Goal: Task Accomplishment & Management: Use online tool/utility

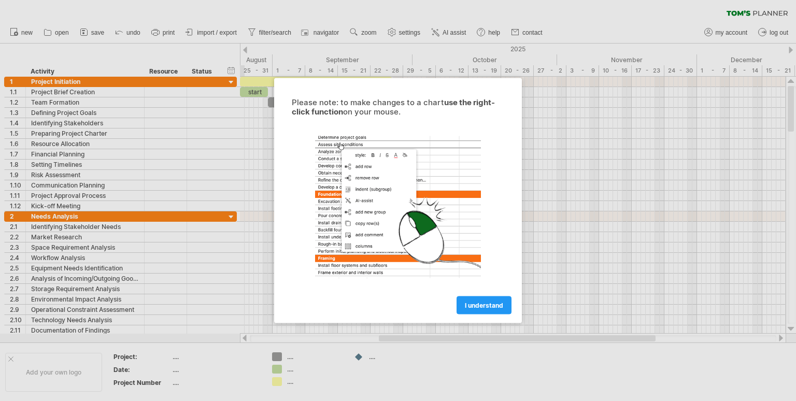
click at [558, 155] on div at bounding box center [398, 200] width 796 height 401
click at [179, 296] on div at bounding box center [398, 200] width 796 height 401
click at [472, 308] on span "I understand" at bounding box center [484, 306] width 38 height 8
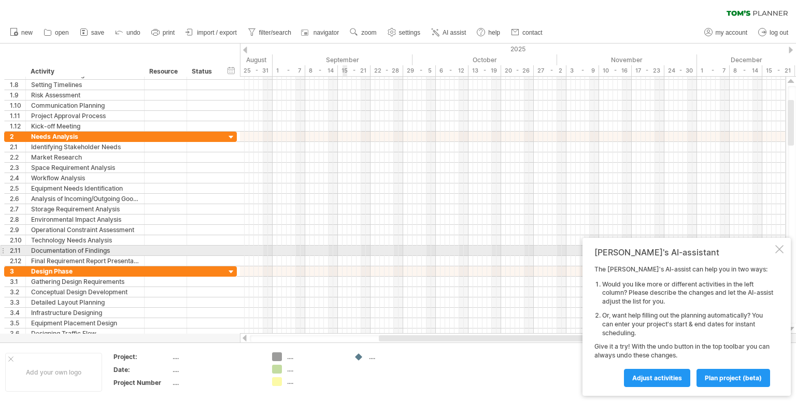
click at [777, 247] on div at bounding box center [779, 249] width 8 height 8
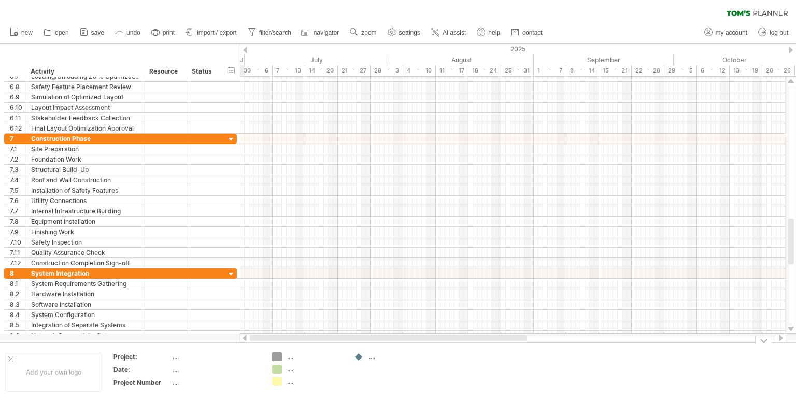
drag, startPoint x: 595, startPoint y: 336, endPoint x: 421, endPoint y: 346, distance: 174.4
click at [421, 346] on div "Trying to reach [DOMAIN_NAME] Connected again... 0% clear filter new 1" at bounding box center [398, 200] width 796 height 401
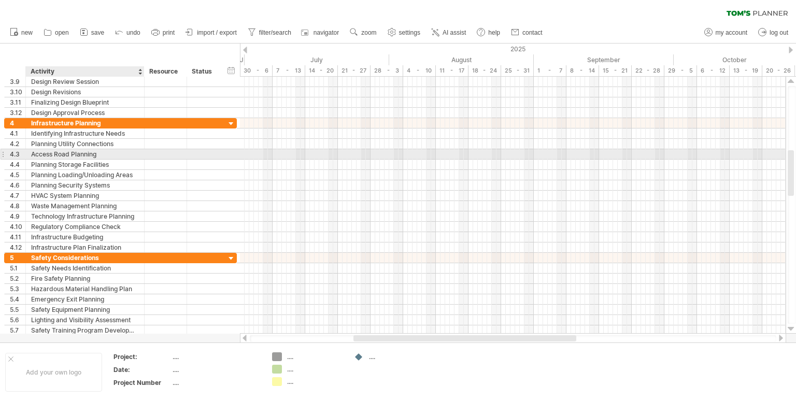
click at [63, 150] on div "Access Road Planning" at bounding box center [85, 154] width 108 height 10
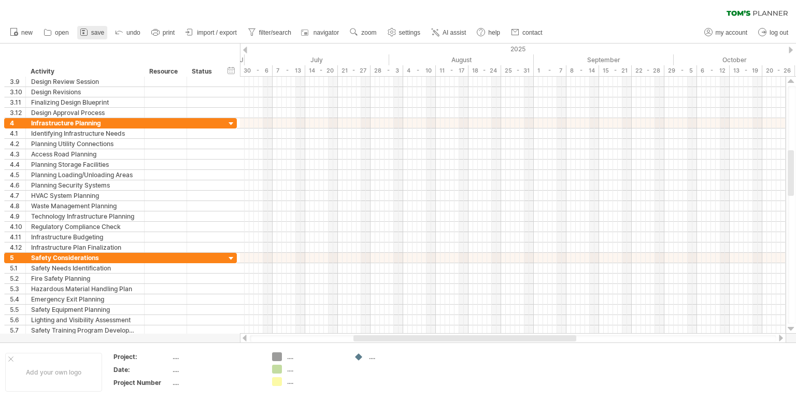
click at [98, 31] on span "save" at bounding box center [97, 32] width 13 height 7
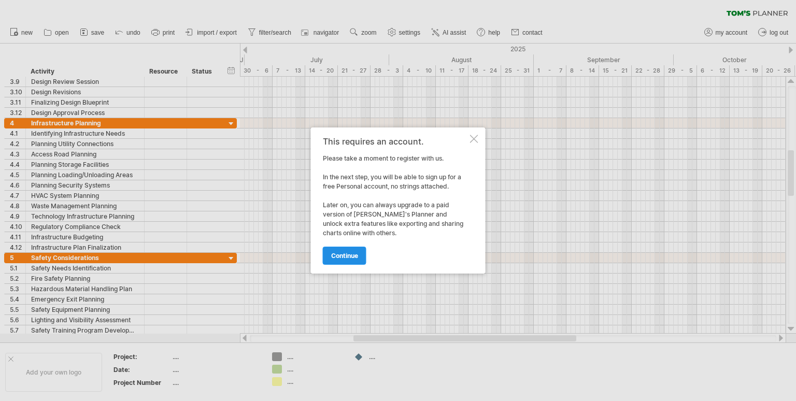
click at [339, 257] on span "continue" at bounding box center [344, 256] width 27 height 8
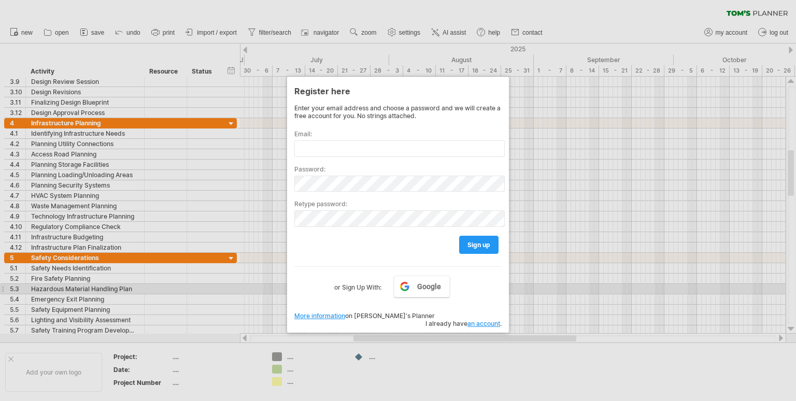
click at [363, 286] on label "or Sign Up With:" at bounding box center [357, 285] width 47 height 18
click at [349, 287] on label "or Sign Up With:" at bounding box center [357, 285] width 47 height 18
click at [435, 287] on span "Google" at bounding box center [429, 286] width 24 height 8
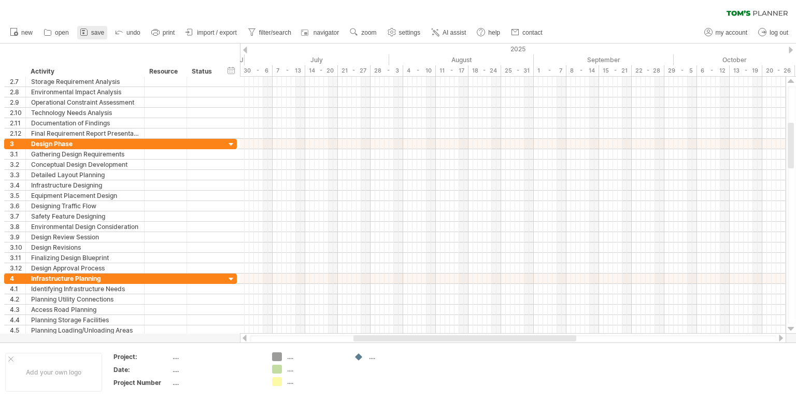
click at [101, 31] on span "save" at bounding box center [97, 32] width 13 height 7
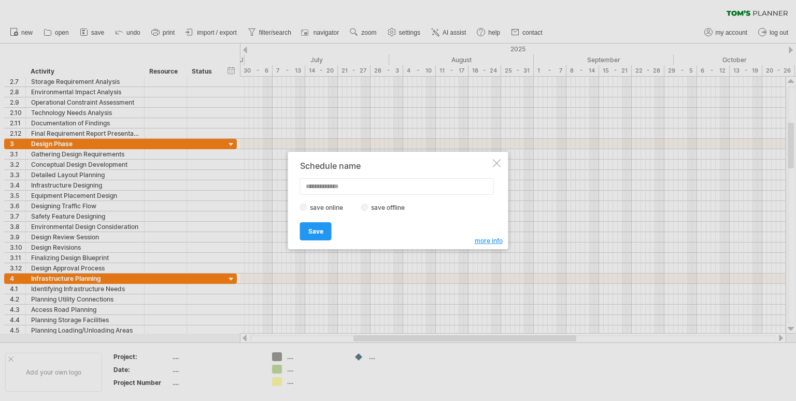
click at [408, 191] on input "text" at bounding box center [397, 186] width 194 height 17
type input "********"
click at [333, 210] on label "save online" at bounding box center [329, 208] width 45 height 8
click at [317, 236] on link "Save" at bounding box center [316, 231] width 32 height 18
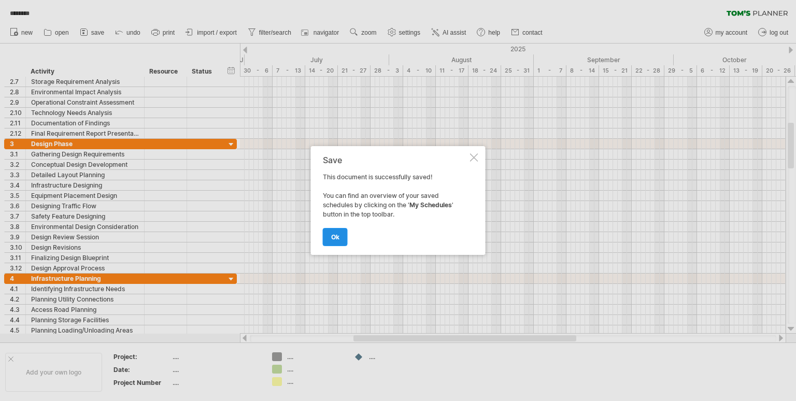
click at [333, 235] on span "ok" at bounding box center [335, 237] width 8 height 8
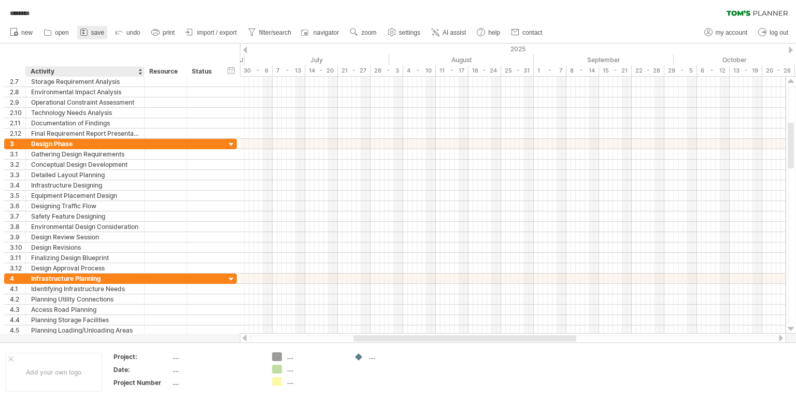
click at [96, 37] on link "save" at bounding box center [92, 32] width 30 height 13
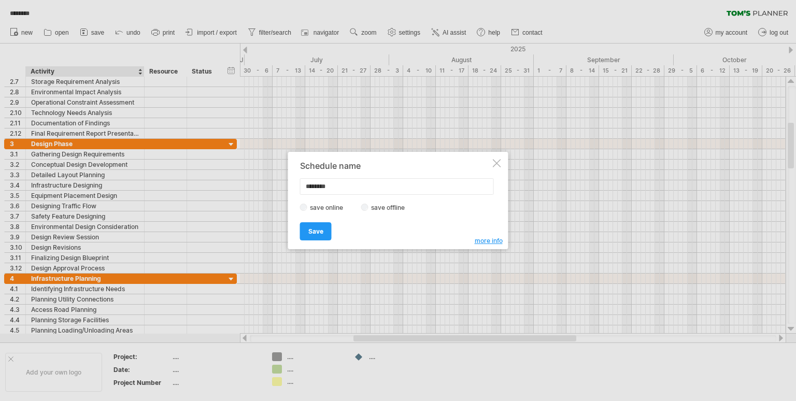
click at [495, 161] on div at bounding box center [497, 163] width 8 height 8
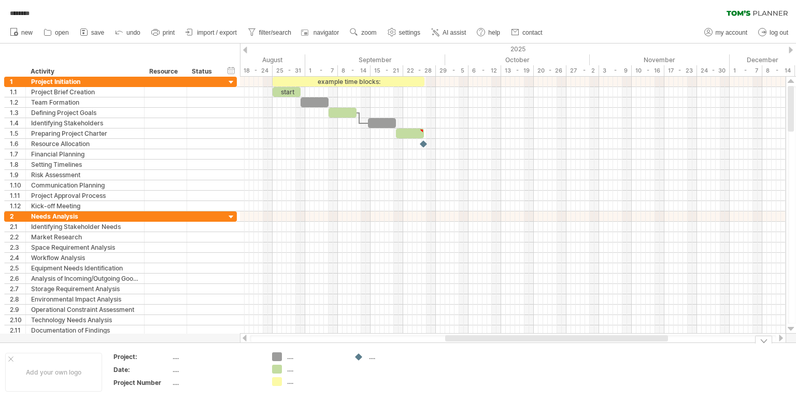
drag, startPoint x: 568, startPoint y: 339, endPoint x: 659, endPoint y: 363, distance: 94.8
click at [659, 363] on div "Trying to reach [DOMAIN_NAME] Connected again... 0% loading... ******** clear f…" at bounding box center [398, 200] width 796 height 401
click at [96, 34] on span "save" at bounding box center [97, 32] width 13 height 7
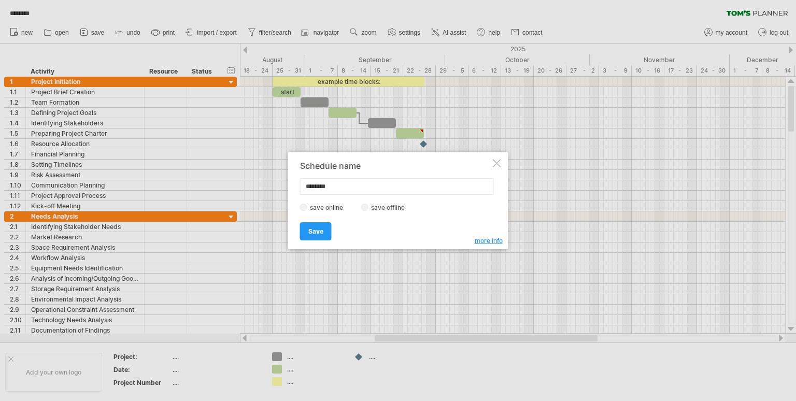
click at [501, 164] on div "Schedule name ******** save online save offline more info Save Save Save schedu…" at bounding box center [398, 200] width 220 height 97
click at [501, 165] on div "Schedule name ******** save online save offline more info Save Save Save schedu…" at bounding box center [398, 200] width 220 height 97
click at [484, 239] on span "more info" at bounding box center [489, 241] width 28 height 8
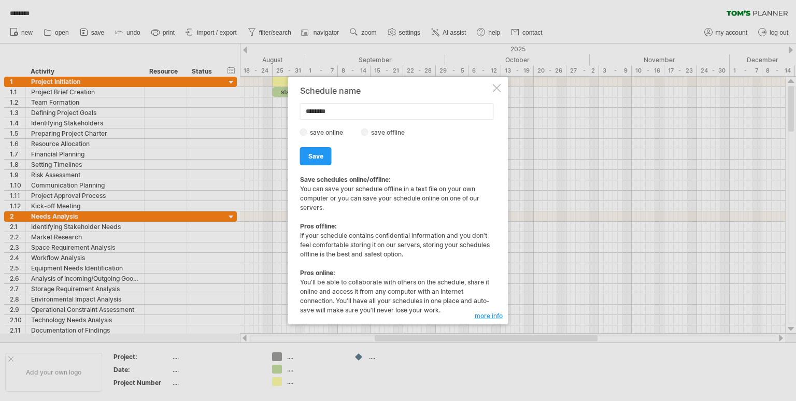
click at [498, 91] on div at bounding box center [497, 88] width 8 height 8
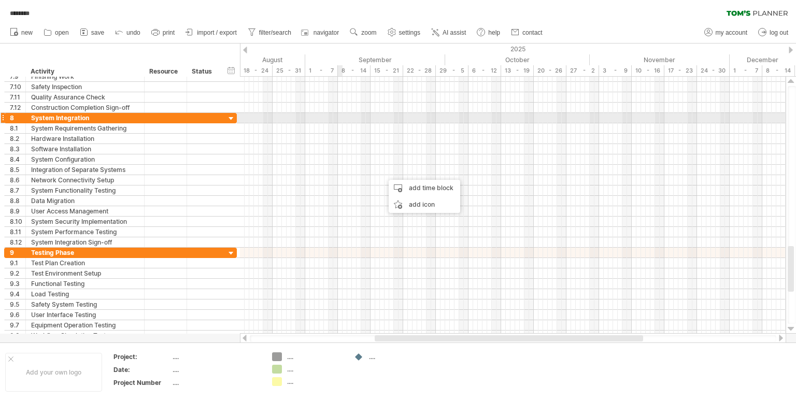
click at [340, 123] on div at bounding box center [513, 128] width 546 height 10
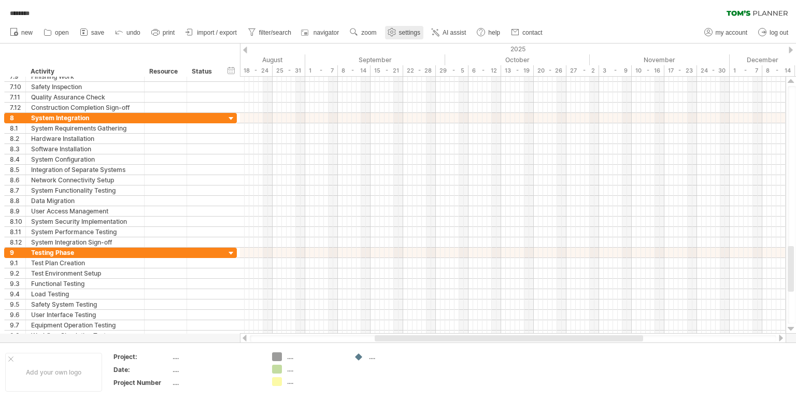
click at [406, 35] on span "settings" at bounding box center [409, 32] width 21 height 7
select select "*"
select select "**"
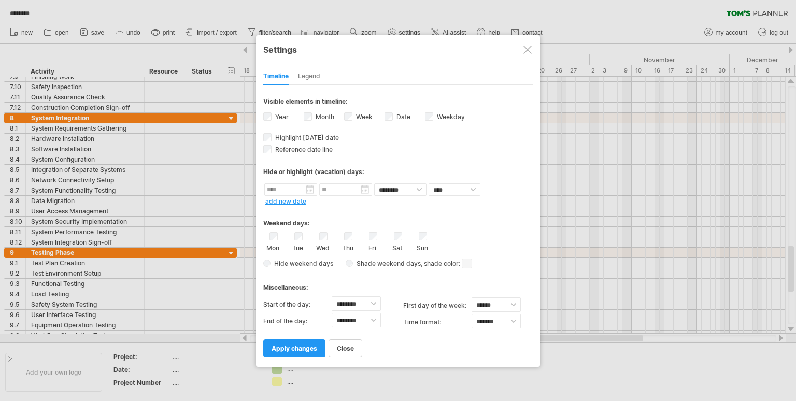
click at [525, 50] on div at bounding box center [527, 50] width 8 height 8
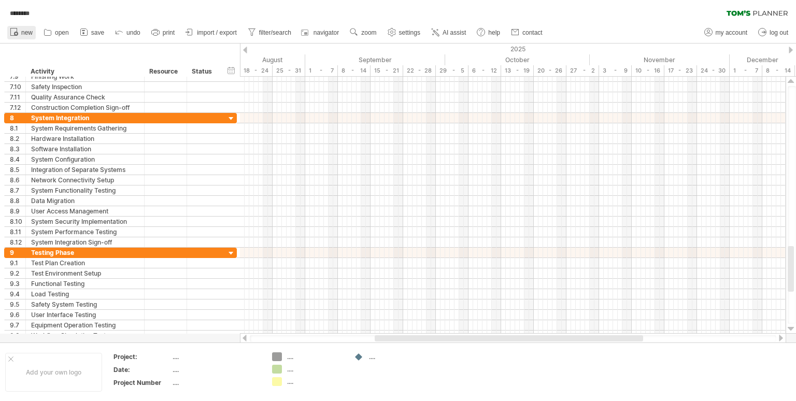
click at [23, 33] on span "new" at bounding box center [26, 32] width 11 height 7
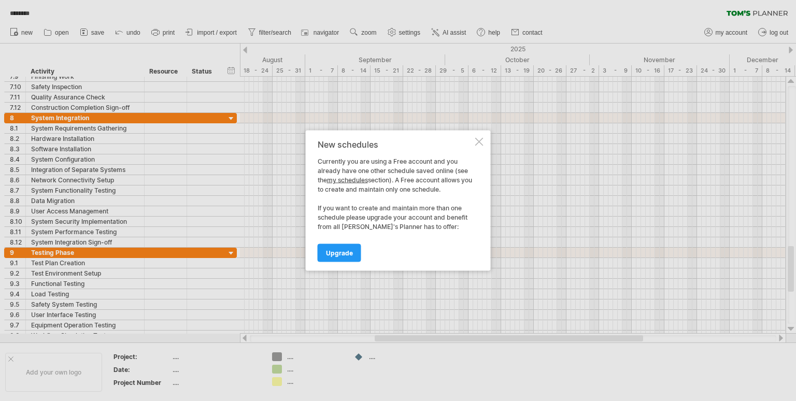
click at [481, 143] on div at bounding box center [479, 142] width 8 height 8
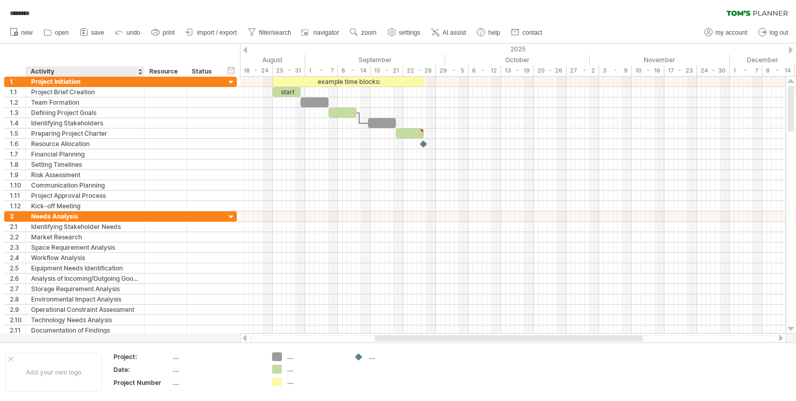
click at [68, 56] on div "hide start/end/duration show start/end/duration ******** Activity ******** Reso…" at bounding box center [120, 60] width 240 height 33
click at [160, 34] on icon at bounding box center [155, 32] width 10 height 10
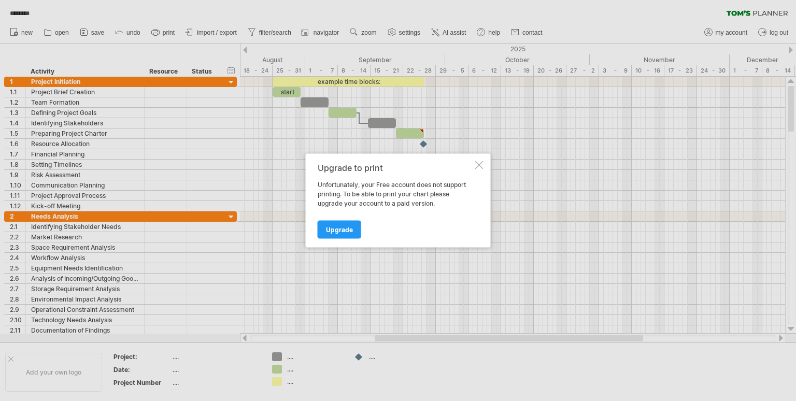
click at [479, 167] on div at bounding box center [479, 165] width 8 height 8
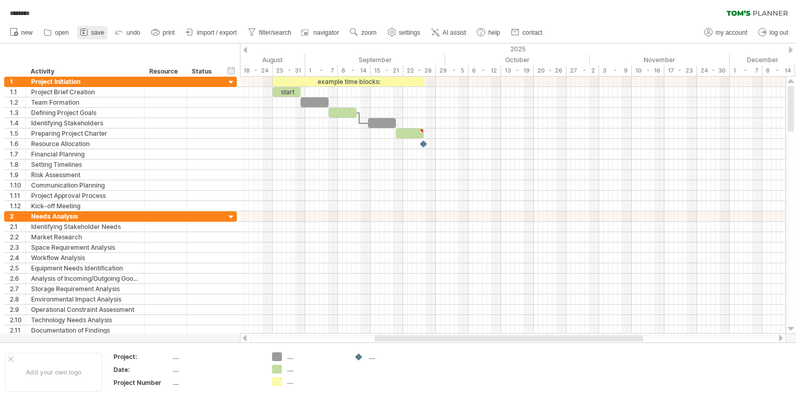
click at [100, 32] on span "save" at bounding box center [97, 32] width 13 height 7
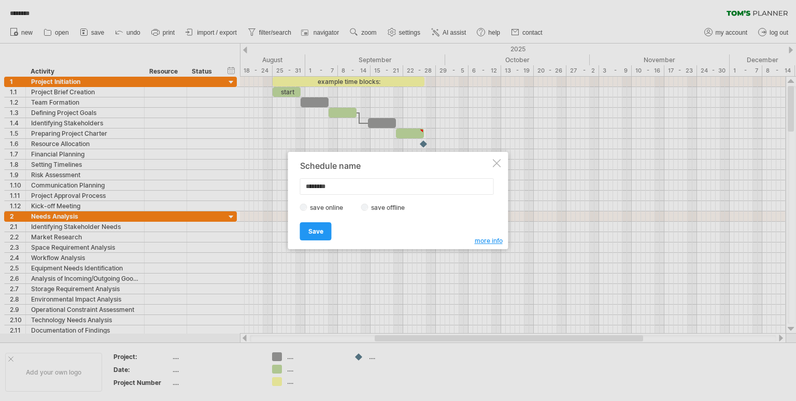
click at [493, 168] on div "Schedule name ******** save online save offline more info Save Save Save schedu…" at bounding box center [398, 200] width 220 height 97
click at [495, 161] on div at bounding box center [497, 163] width 8 height 8
